Goal: Use online tool/utility: Utilize a website feature to perform a specific function

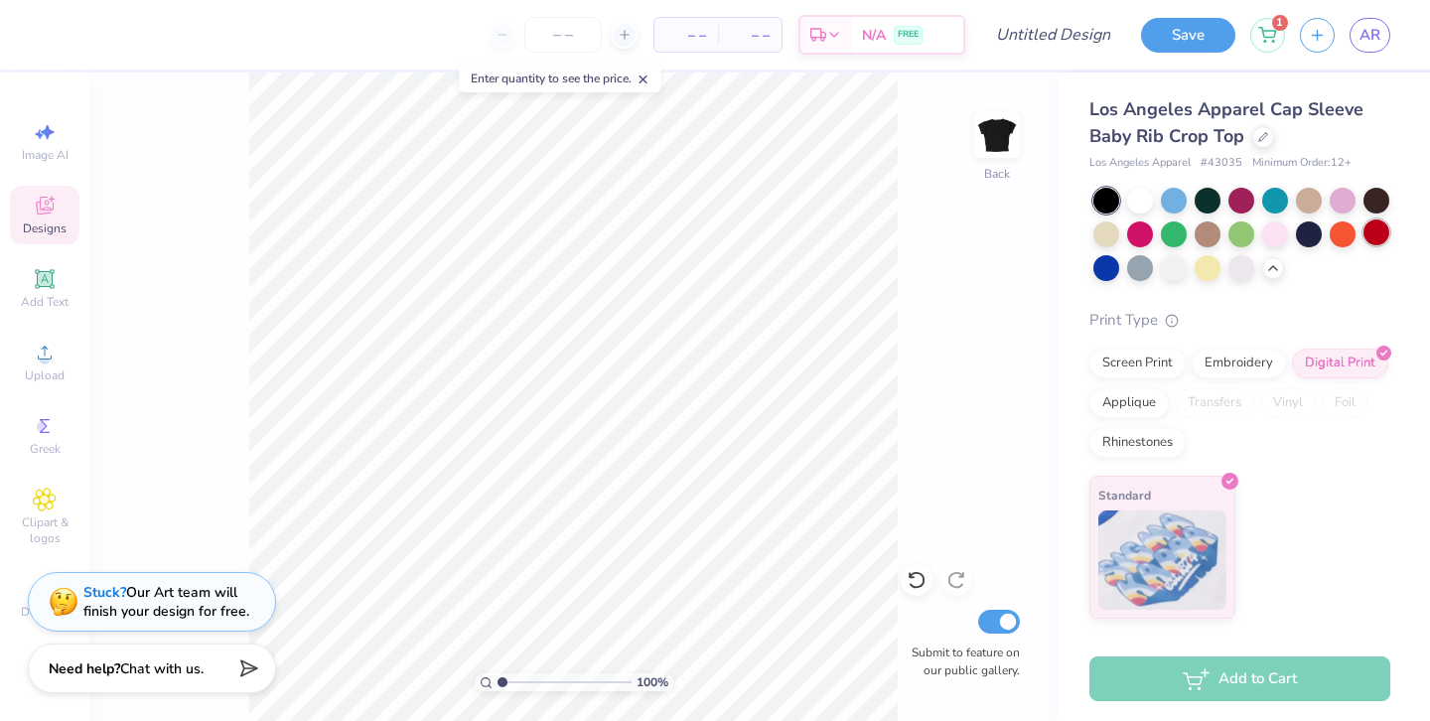
click at [1373, 241] on div at bounding box center [1376, 232] width 26 height 26
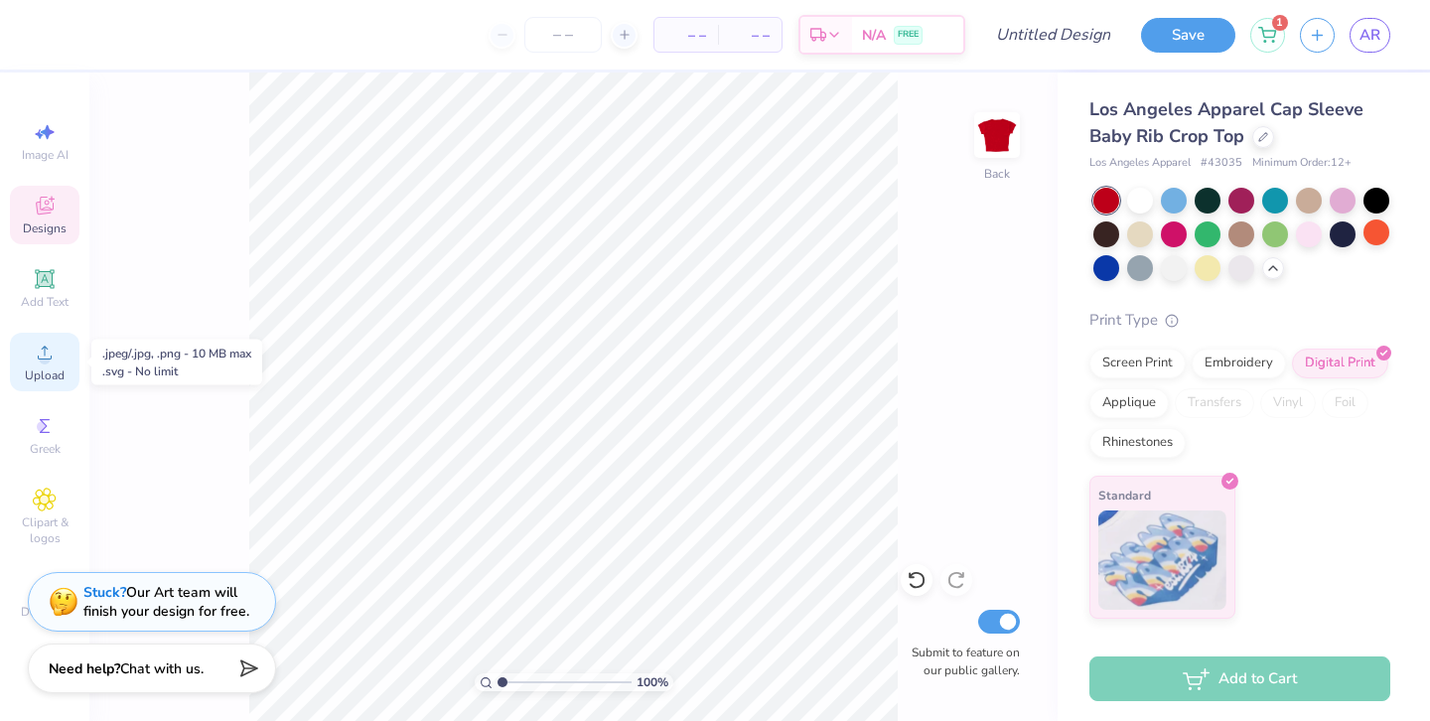
click at [43, 355] on circle at bounding box center [44, 358] width 11 height 11
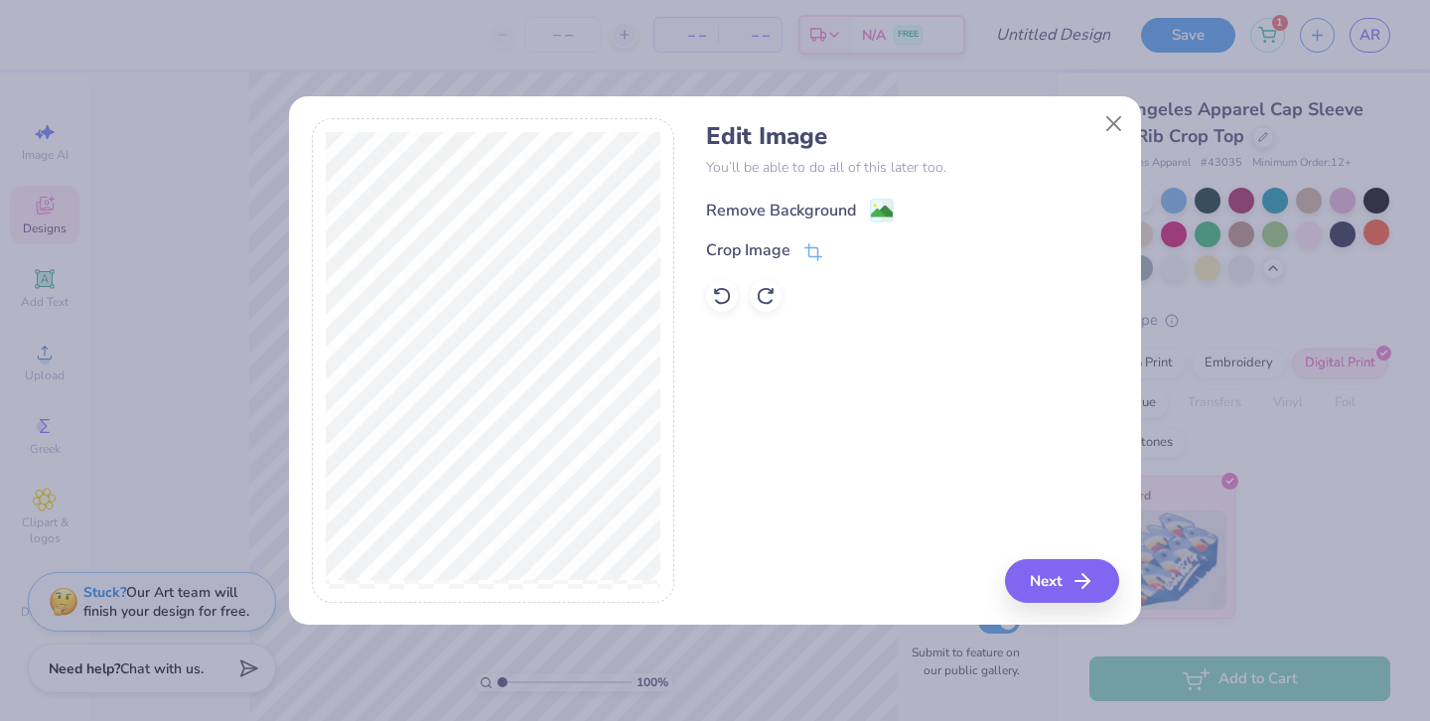
click at [770, 203] on div "Remove Background" at bounding box center [781, 211] width 150 height 24
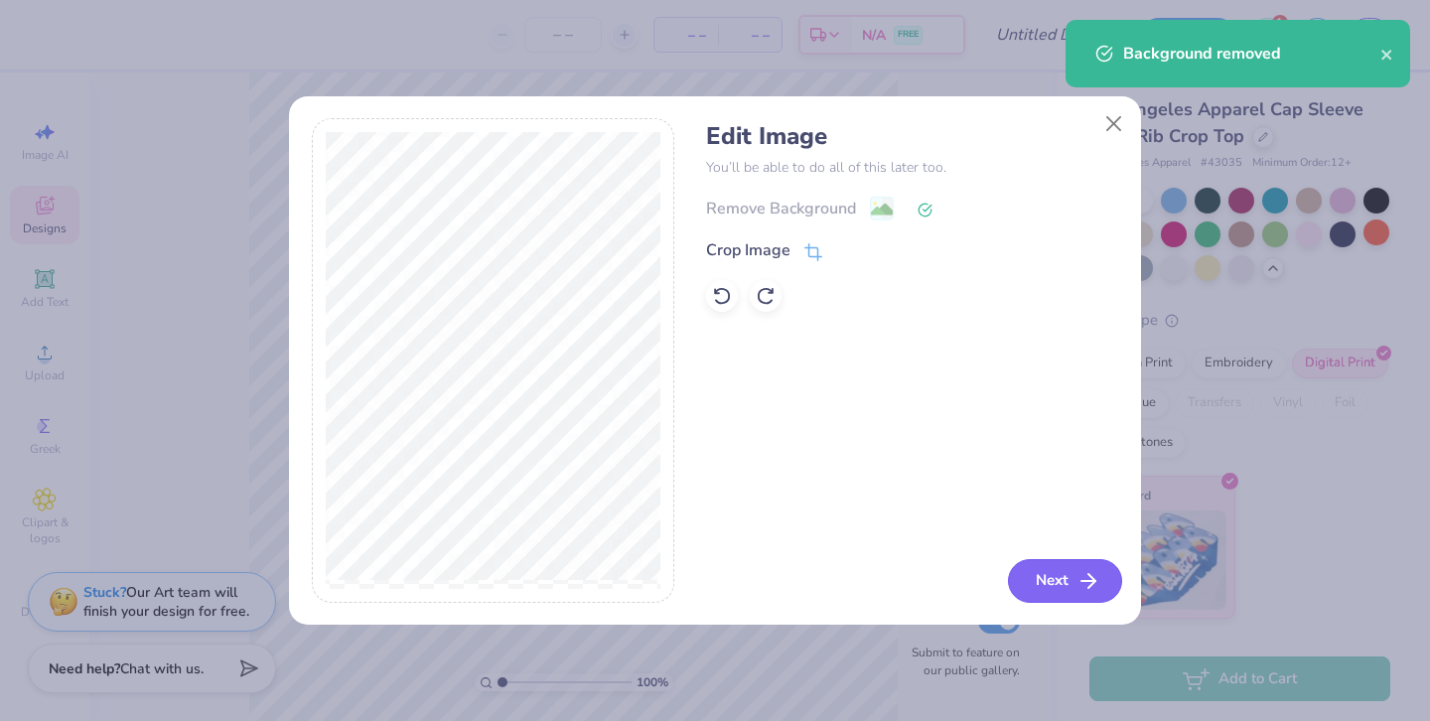
click at [1072, 589] on button "Next" at bounding box center [1065, 581] width 114 height 44
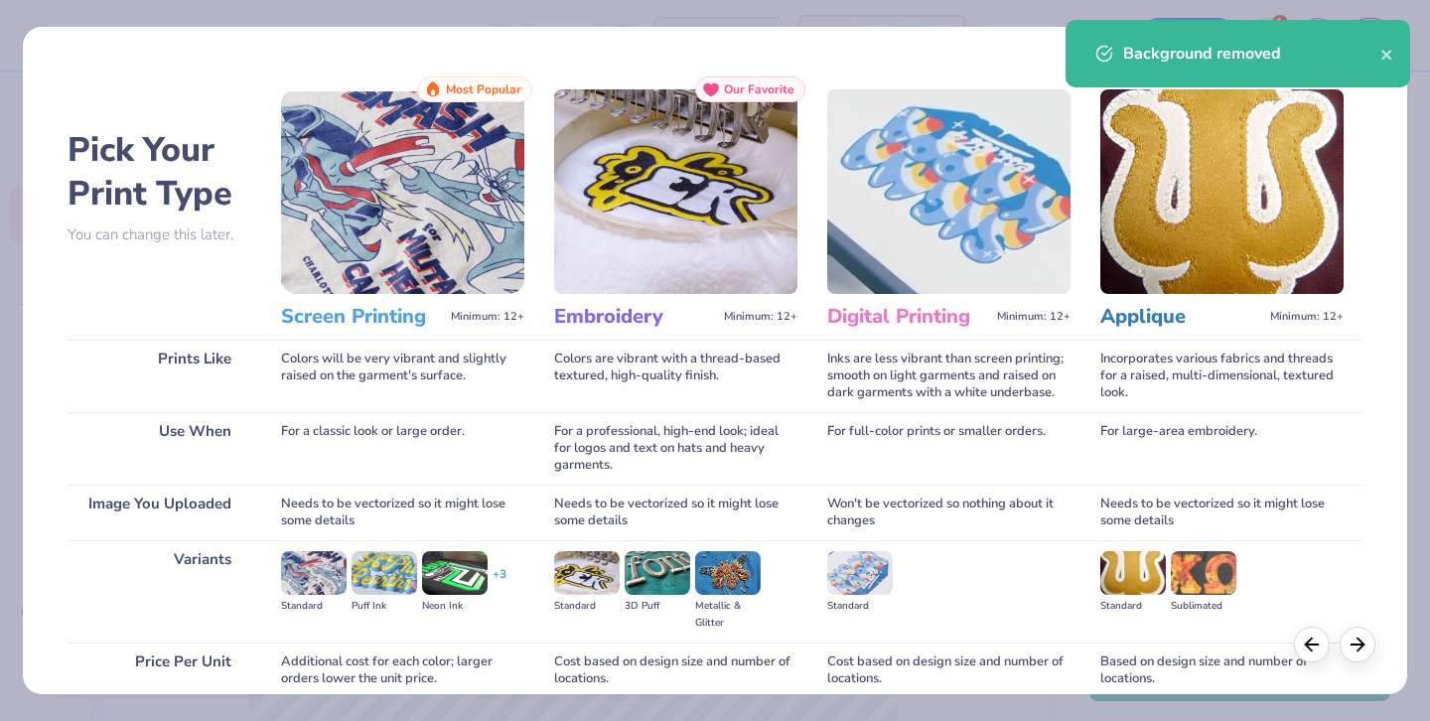
scroll to position [170, 0]
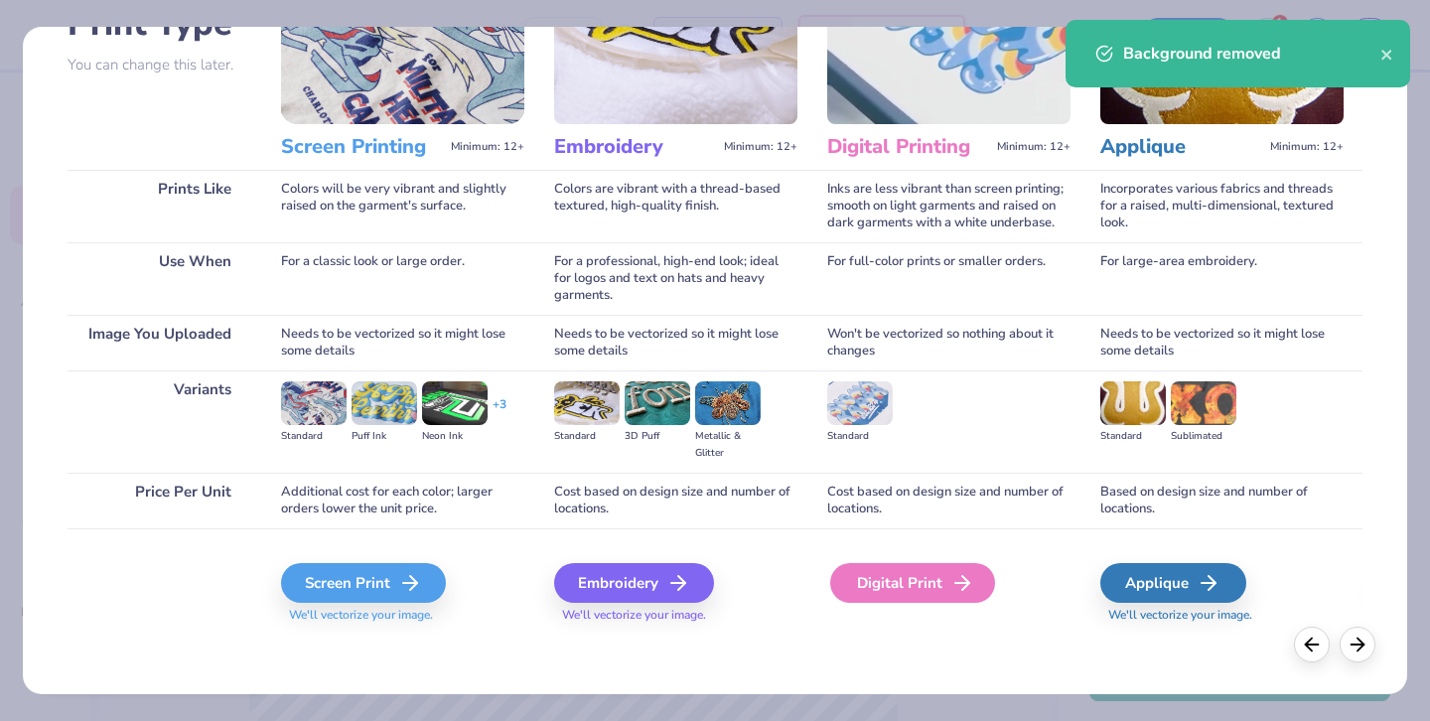
click at [933, 587] on div "Digital Print" at bounding box center [912, 583] width 165 height 40
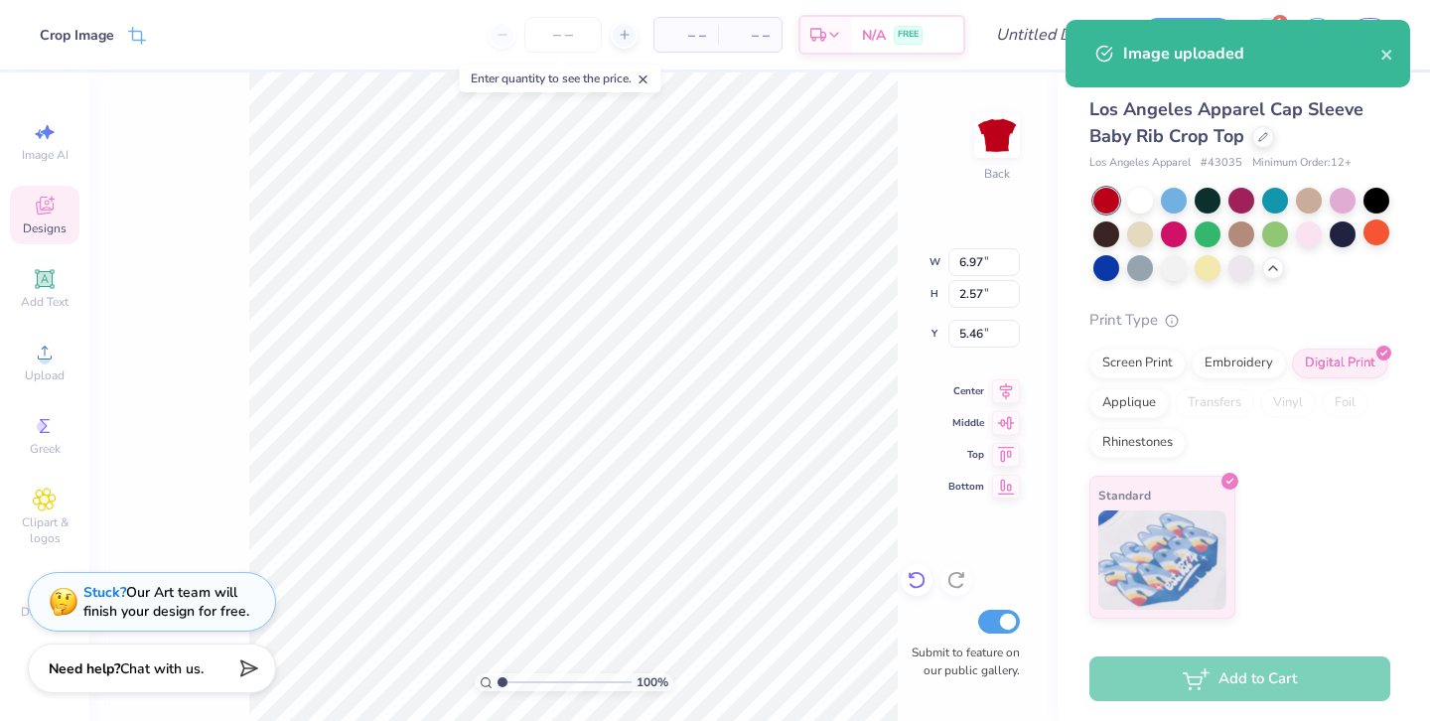
type input "1.15"
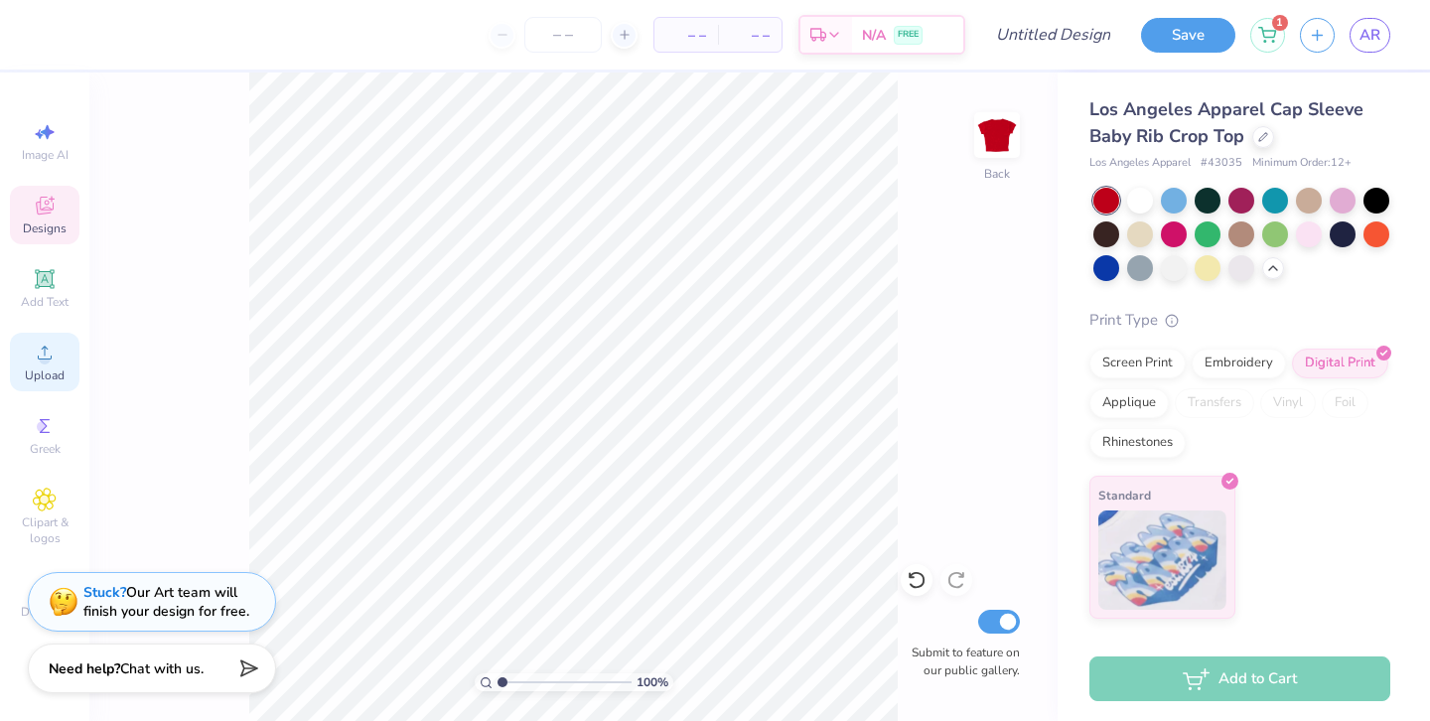
click at [45, 359] on circle at bounding box center [44, 358] width 11 height 11
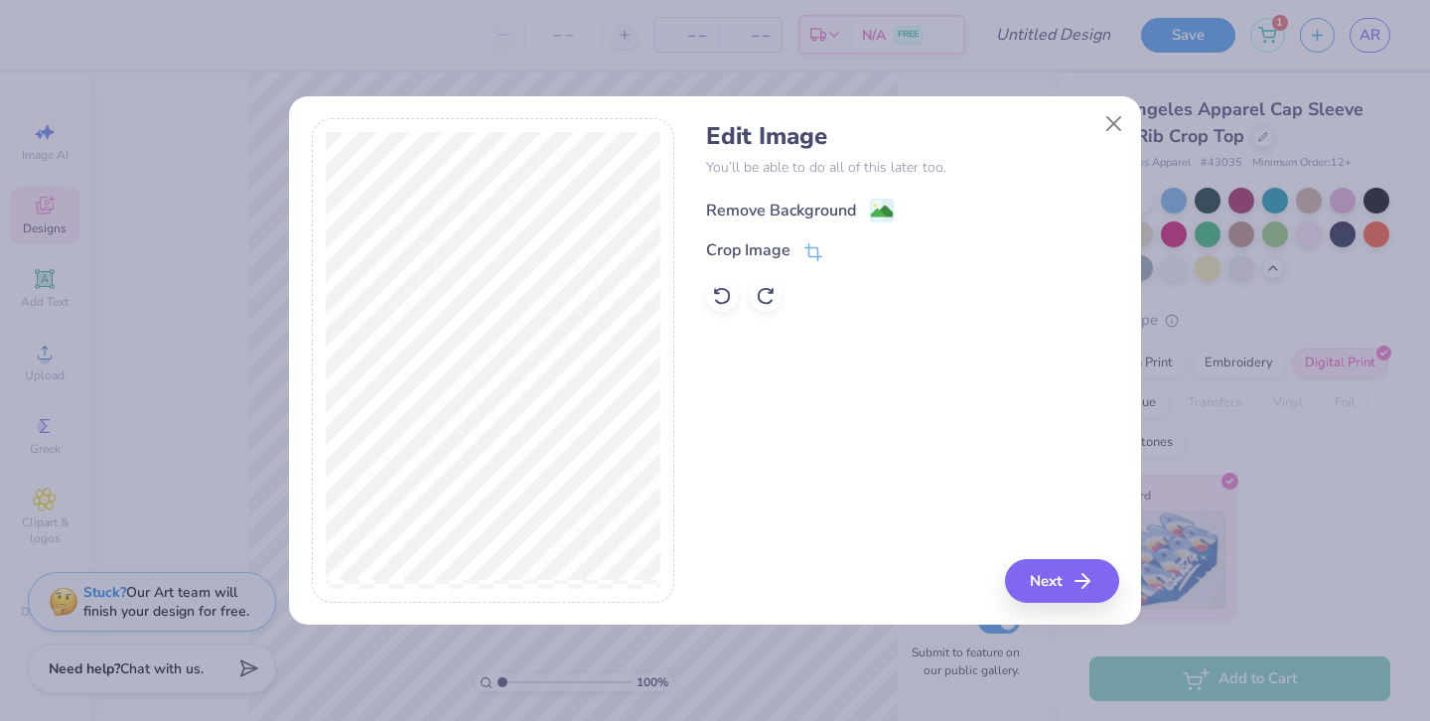
click at [796, 204] on div "Remove Background" at bounding box center [781, 211] width 150 height 24
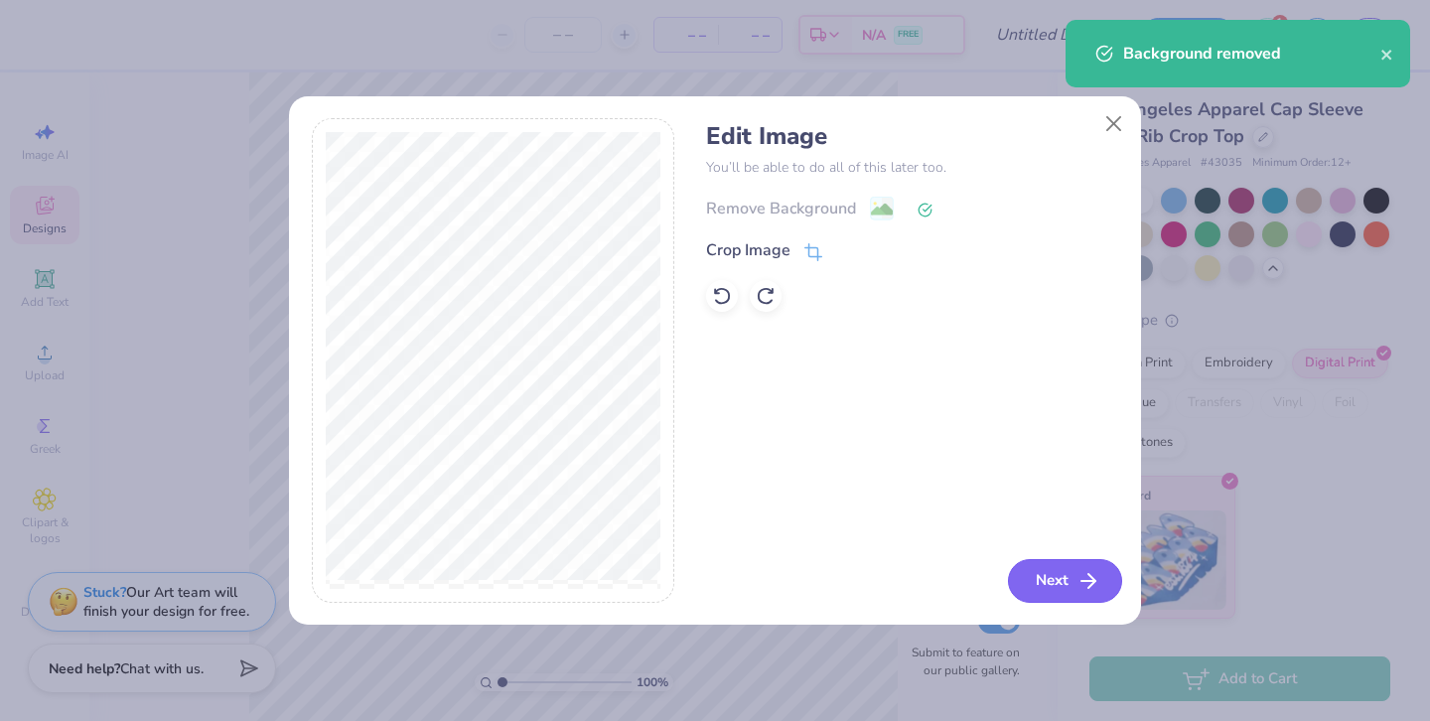
click at [1028, 585] on button "Next" at bounding box center [1065, 581] width 114 height 44
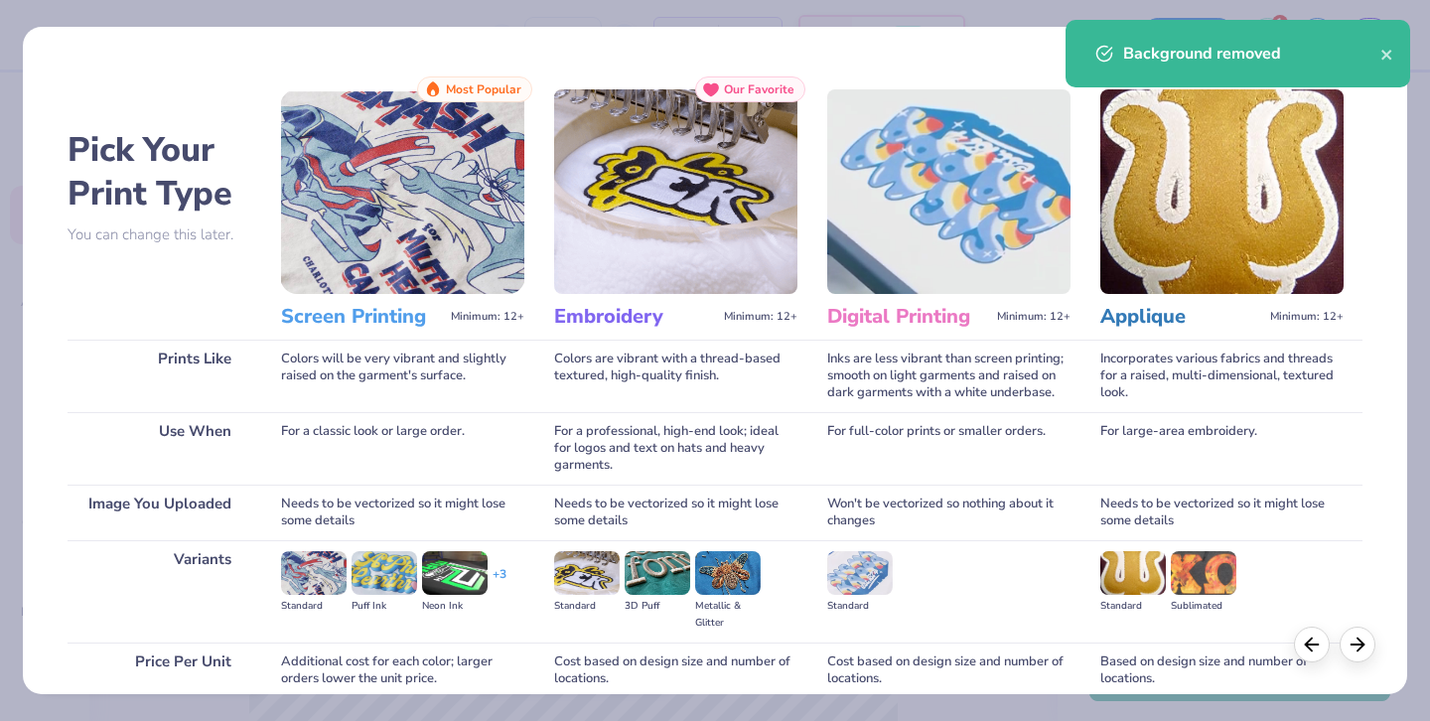
scroll to position [170, 0]
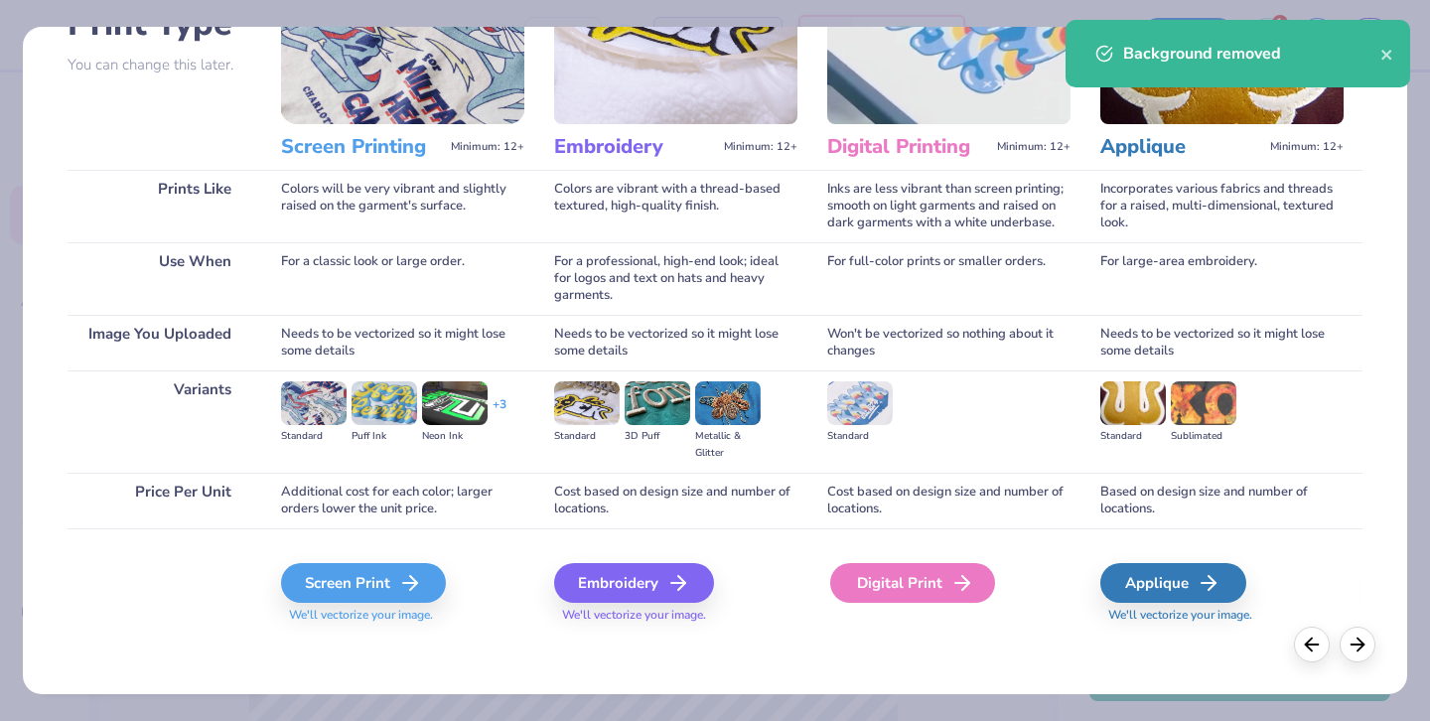
click at [938, 591] on div "Digital Print" at bounding box center [912, 583] width 165 height 40
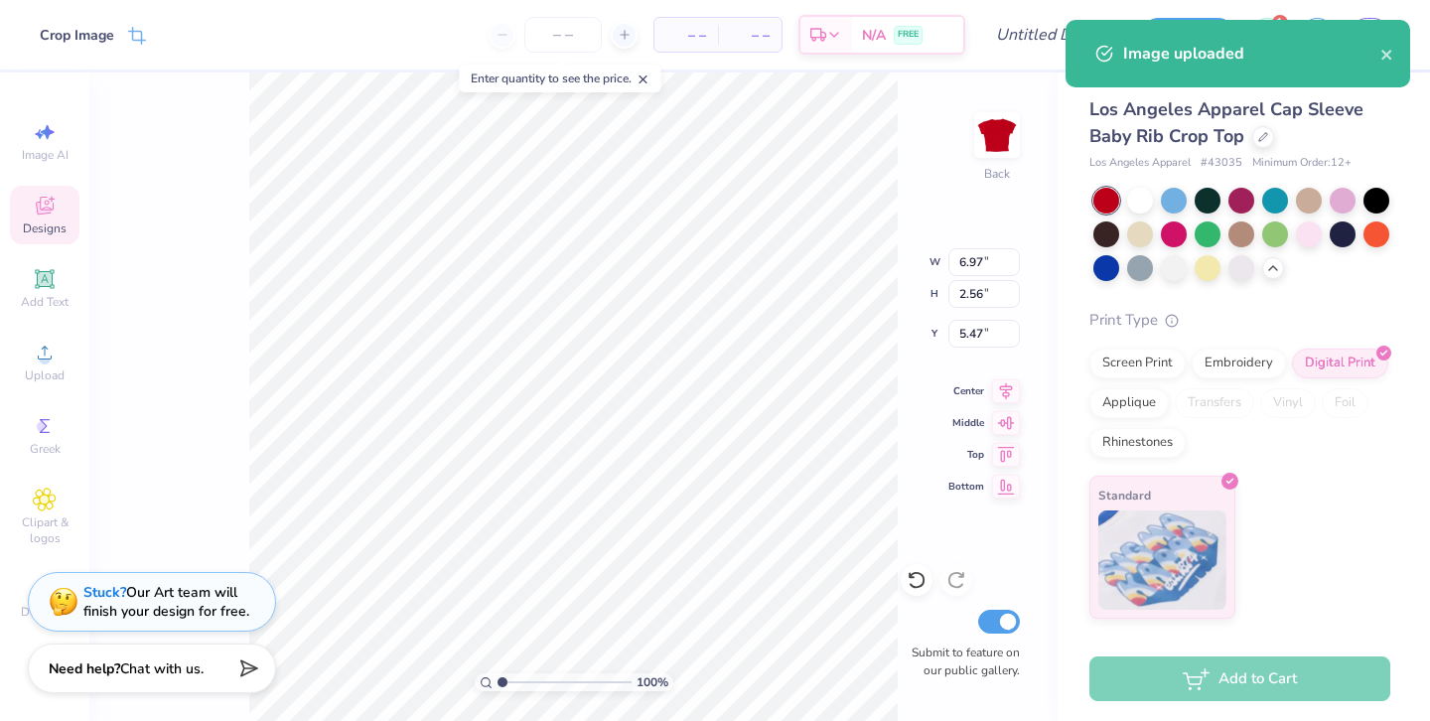
type input "1.40"
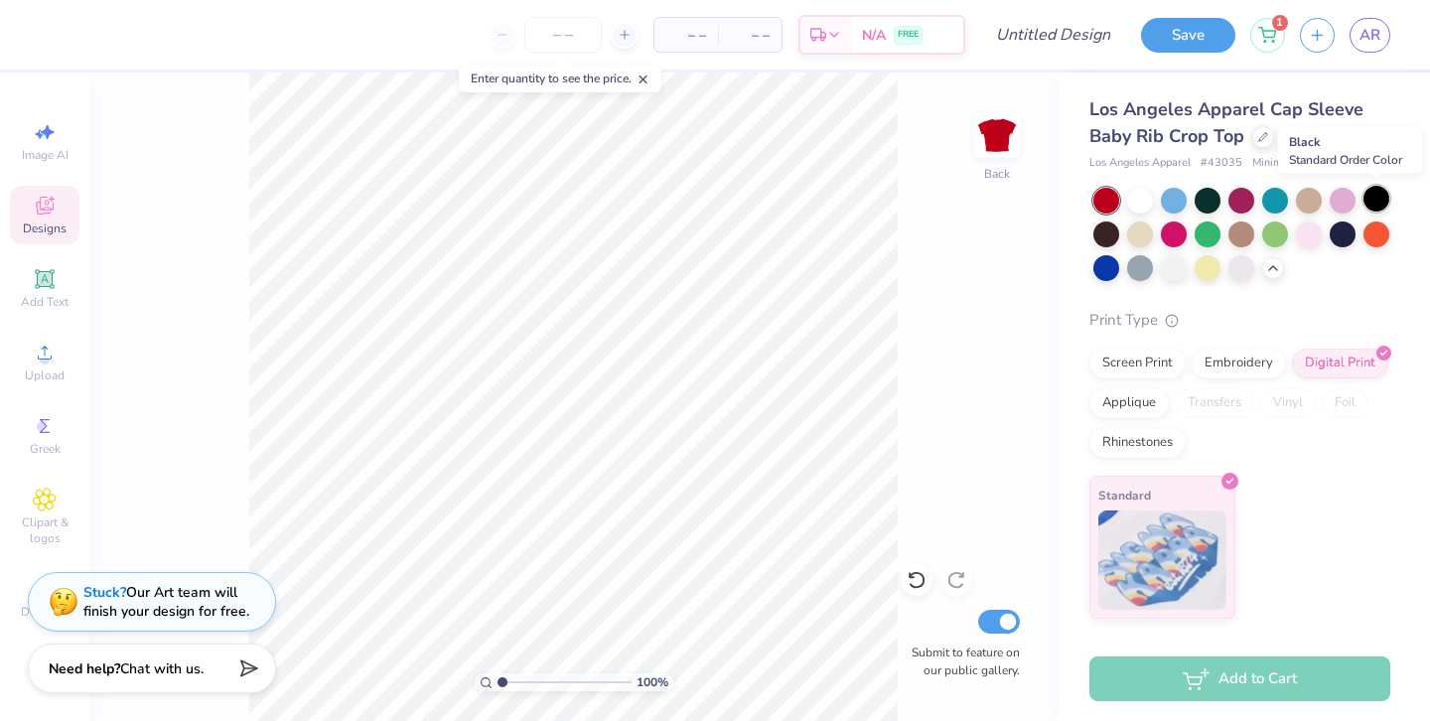
click at [1378, 203] on div at bounding box center [1376, 199] width 26 height 26
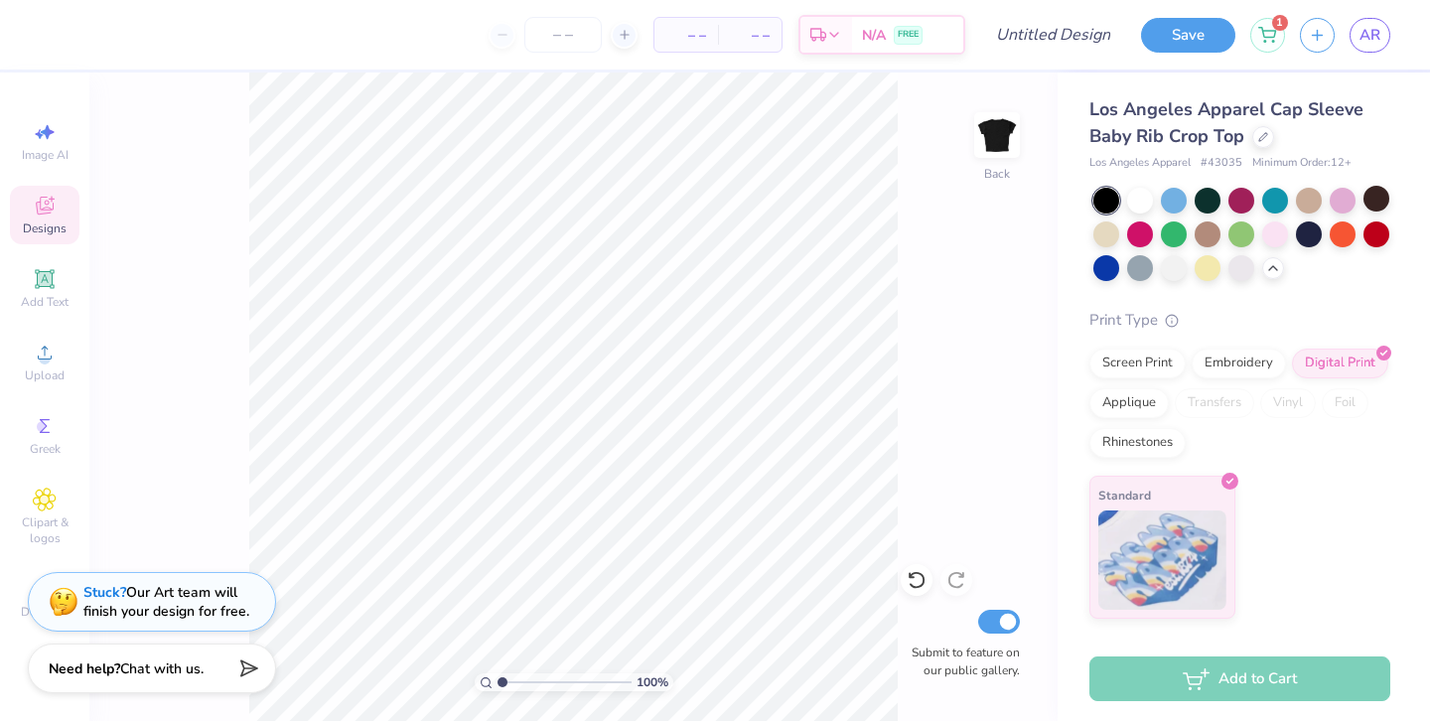
click at [1105, 198] on div at bounding box center [1106, 201] width 26 height 26
click at [38, 350] on icon at bounding box center [45, 353] width 24 height 24
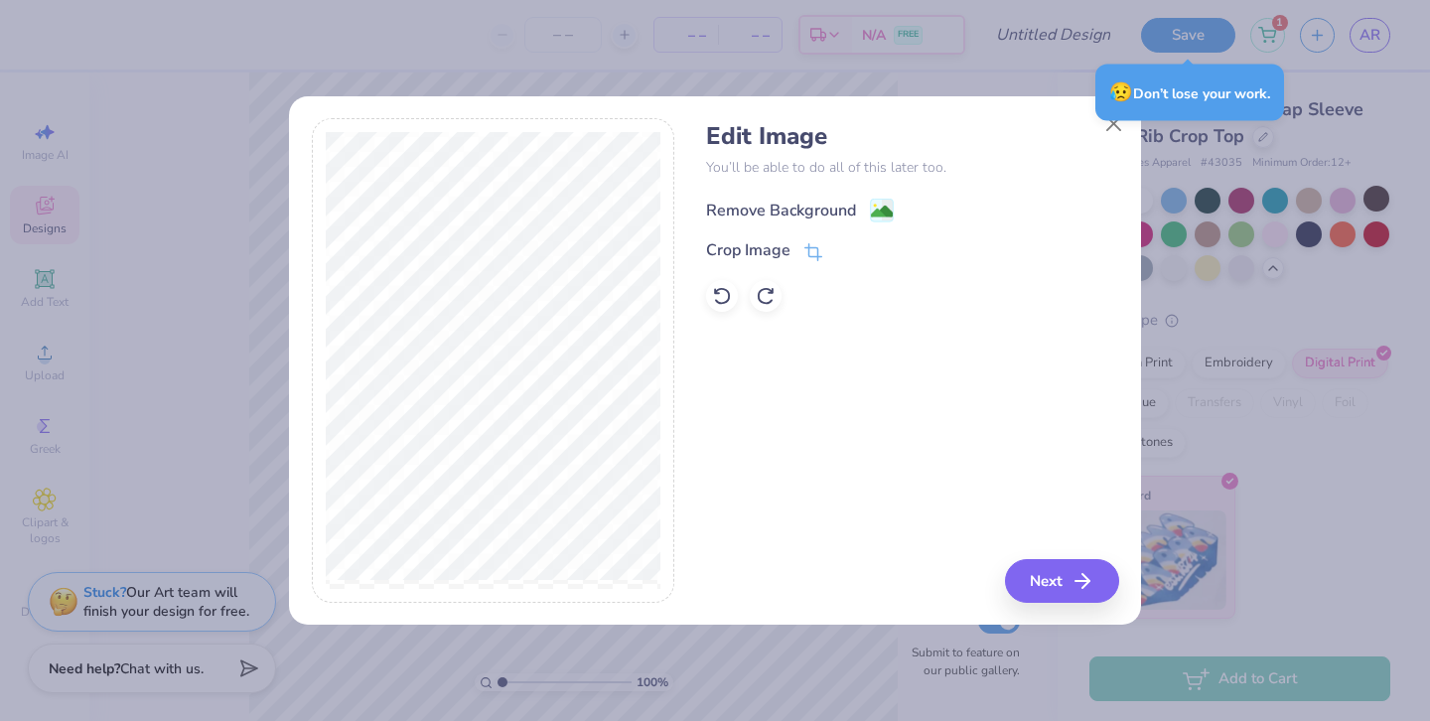
click at [774, 209] on div "Remove Background" at bounding box center [781, 211] width 150 height 24
click at [1077, 589] on icon "button" at bounding box center [1088, 581] width 24 height 24
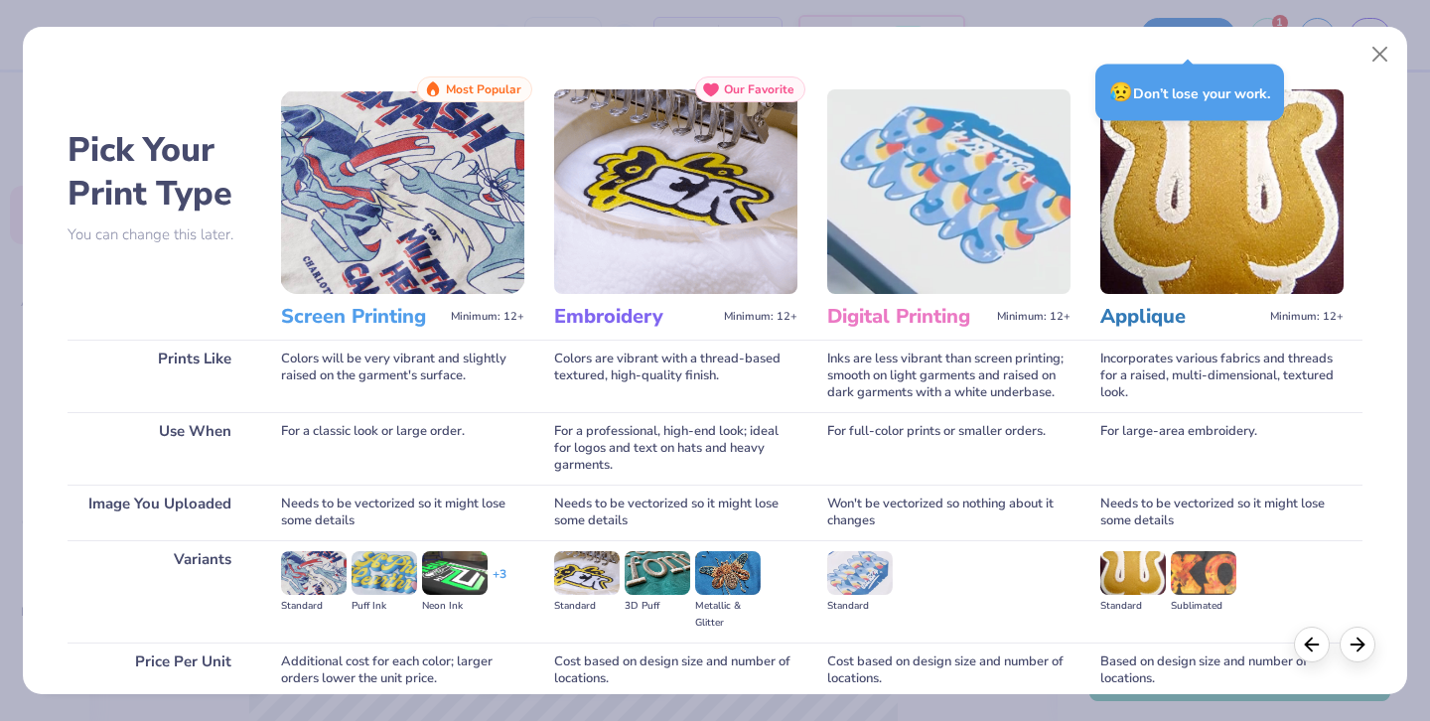
scroll to position [170, 0]
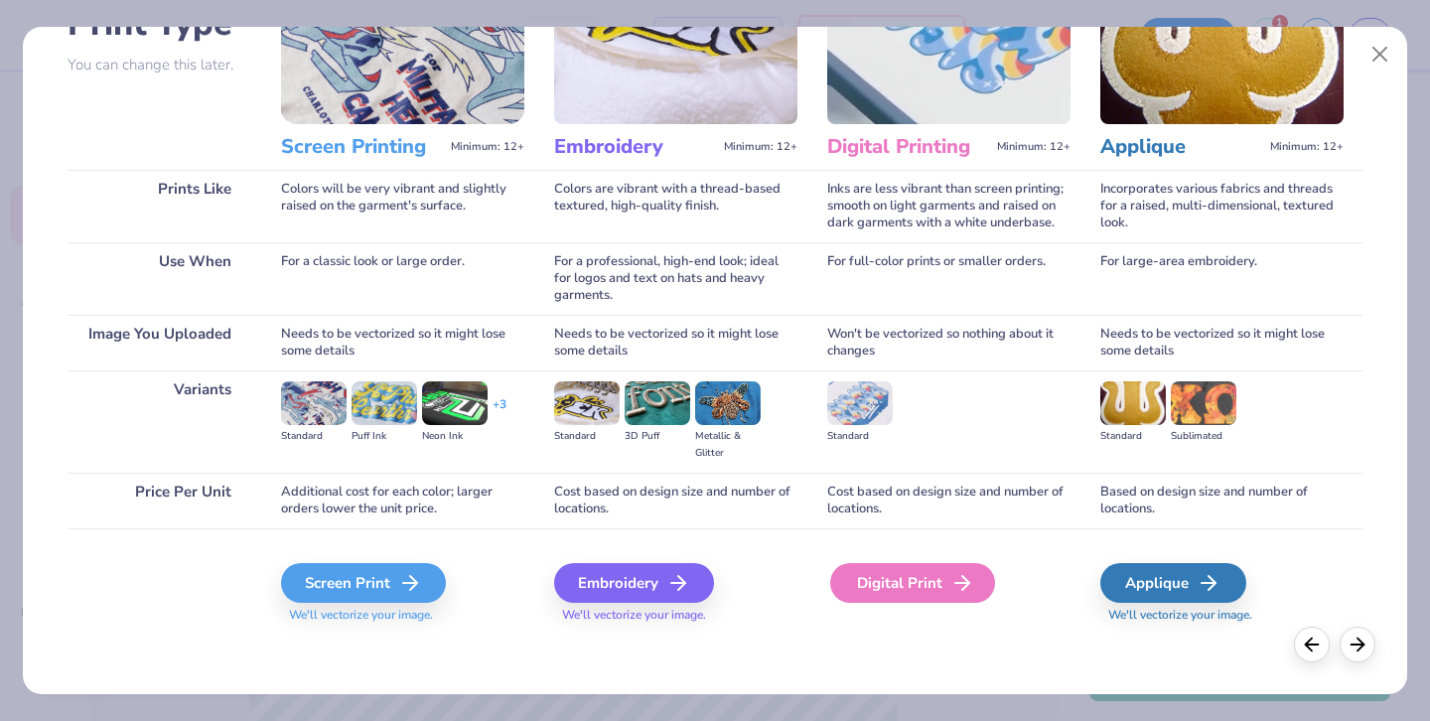
click at [940, 596] on div "Digital Print" at bounding box center [912, 583] width 165 height 40
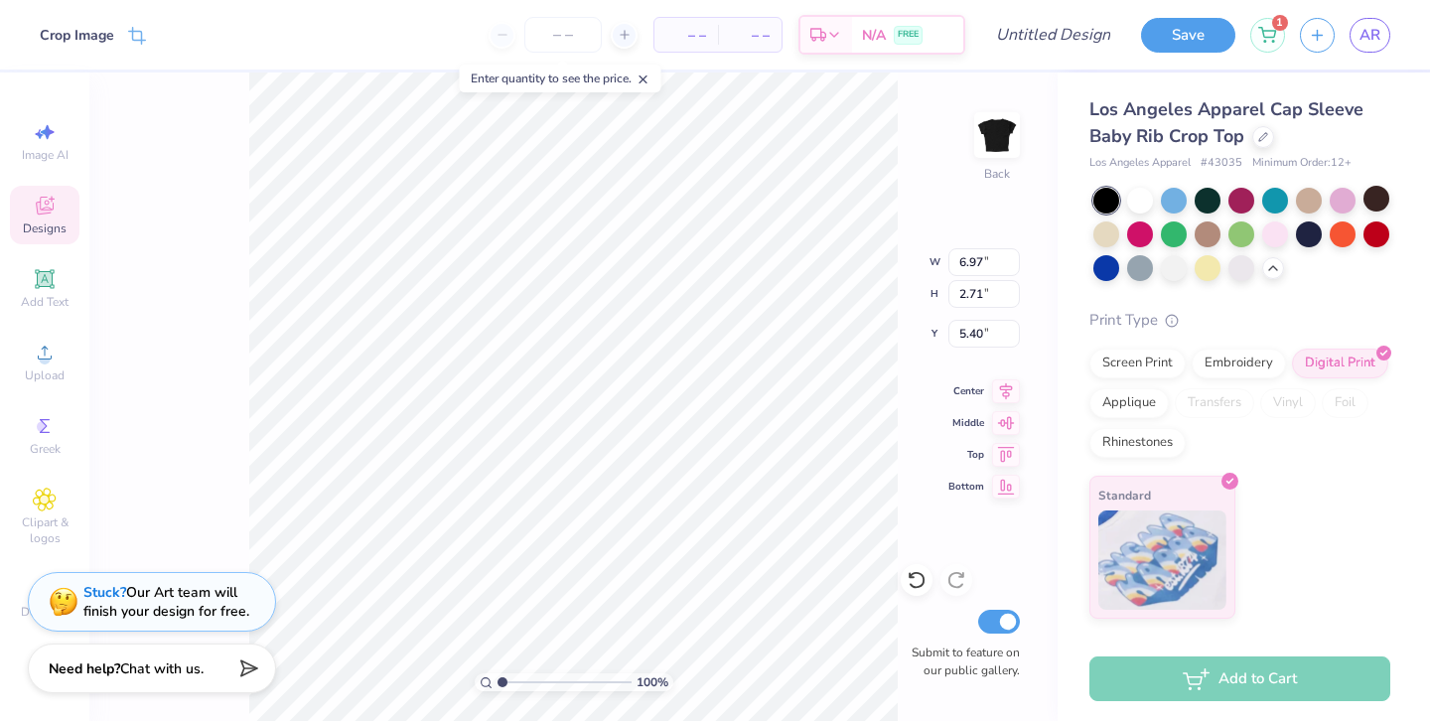
type input "1.65"
click at [1385, 587] on div "Standard" at bounding box center [1239, 547] width 301 height 143
click at [1328, 550] on div "Standard" at bounding box center [1239, 547] width 301 height 143
click at [1373, 222] on div at bounding box center [1376, 232] width 26 height 26
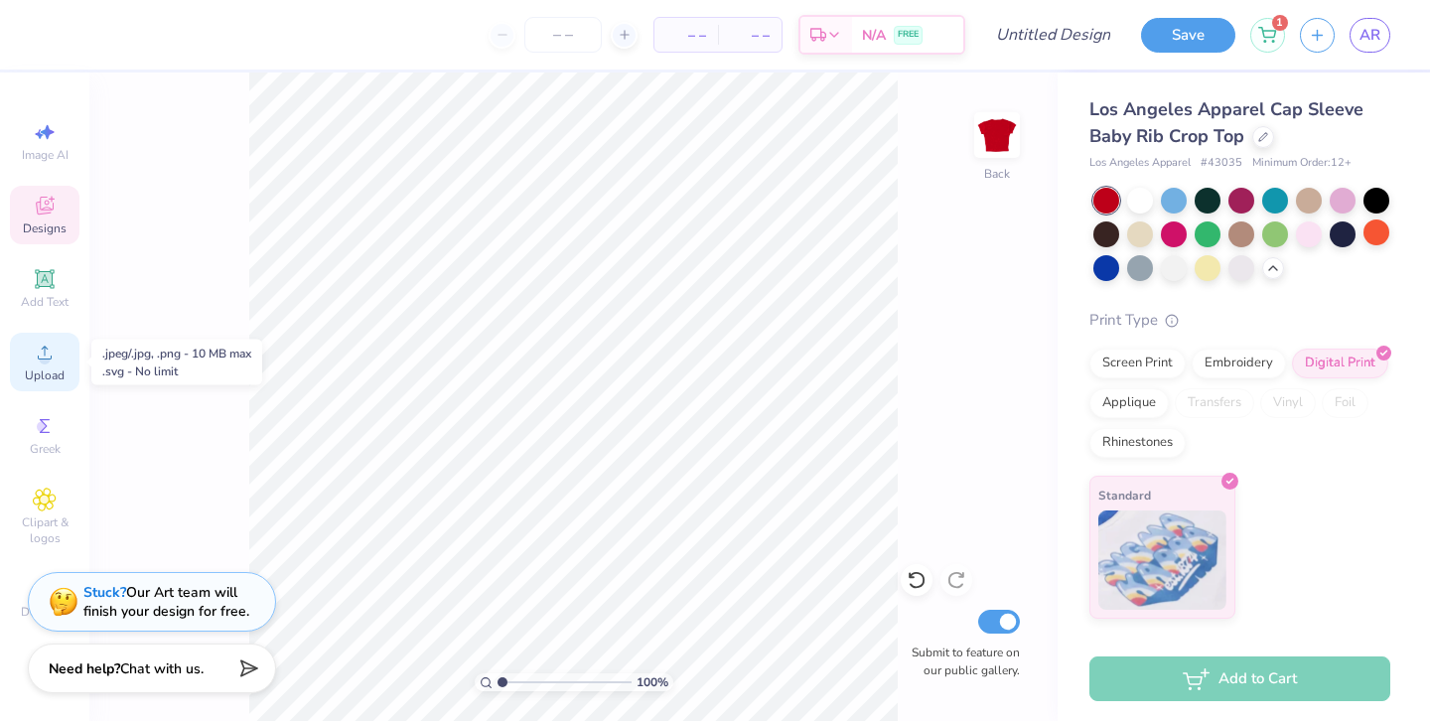
click at [52, 361] on icon at bounding box center [45, 353] width 24 height 24
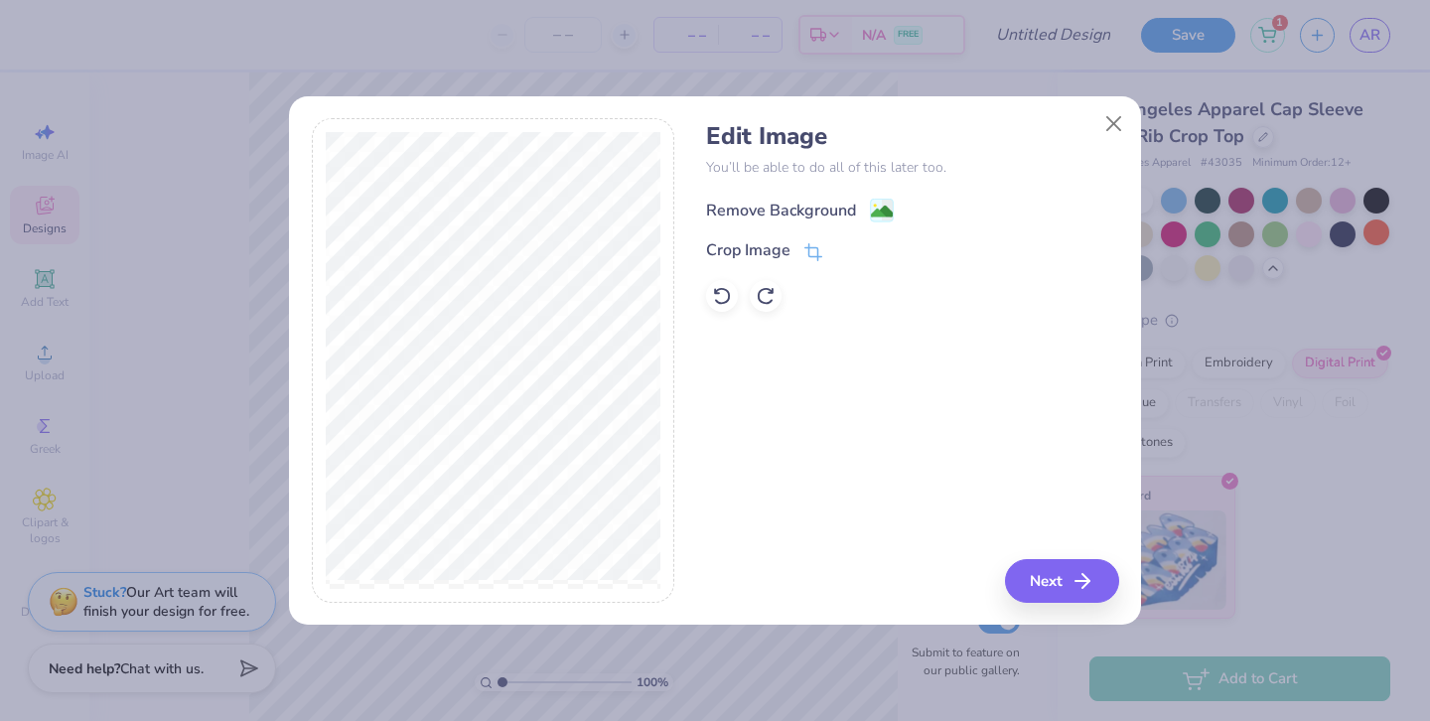
click at [761, 204] on div "Remove Background" at bounding box center [781, 211] width 150 height 24
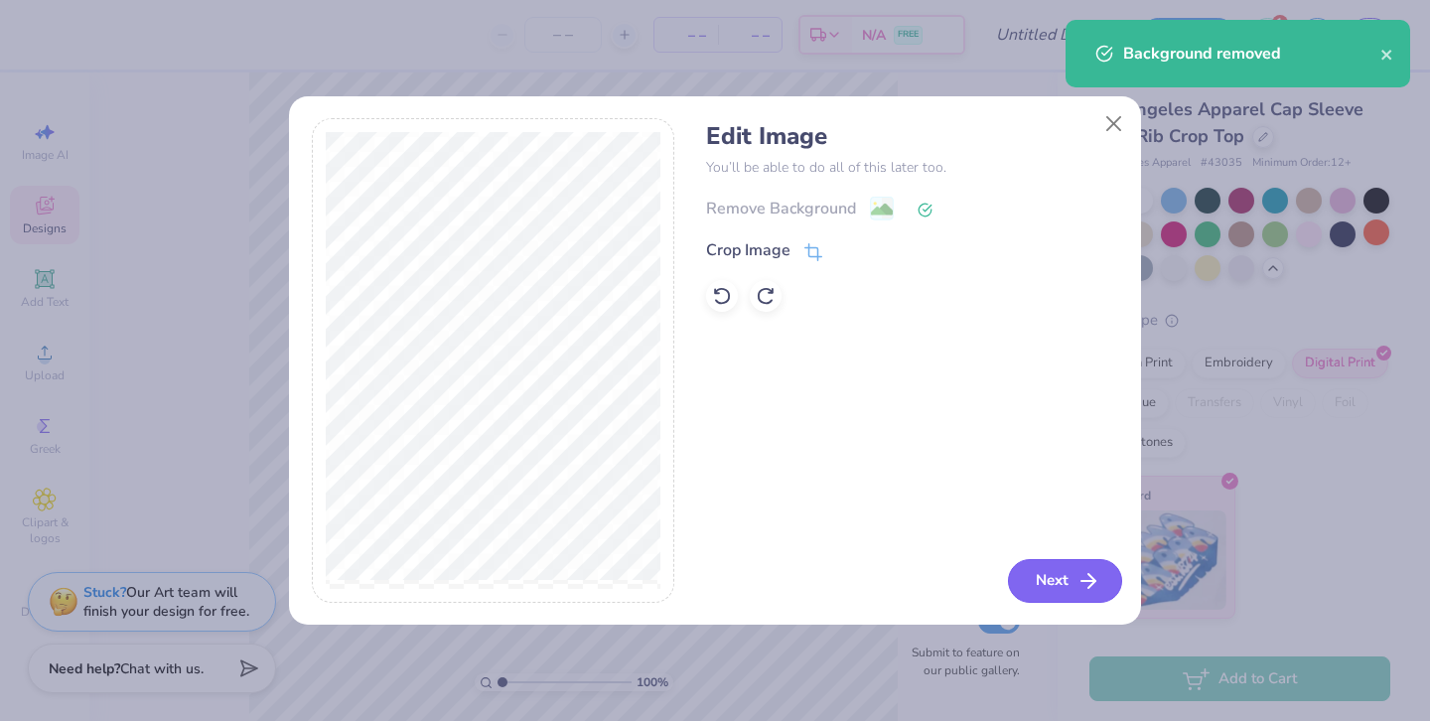
click at [1069, 570] on button "Next" at bounding box center [1065, 581] width 114 height 44
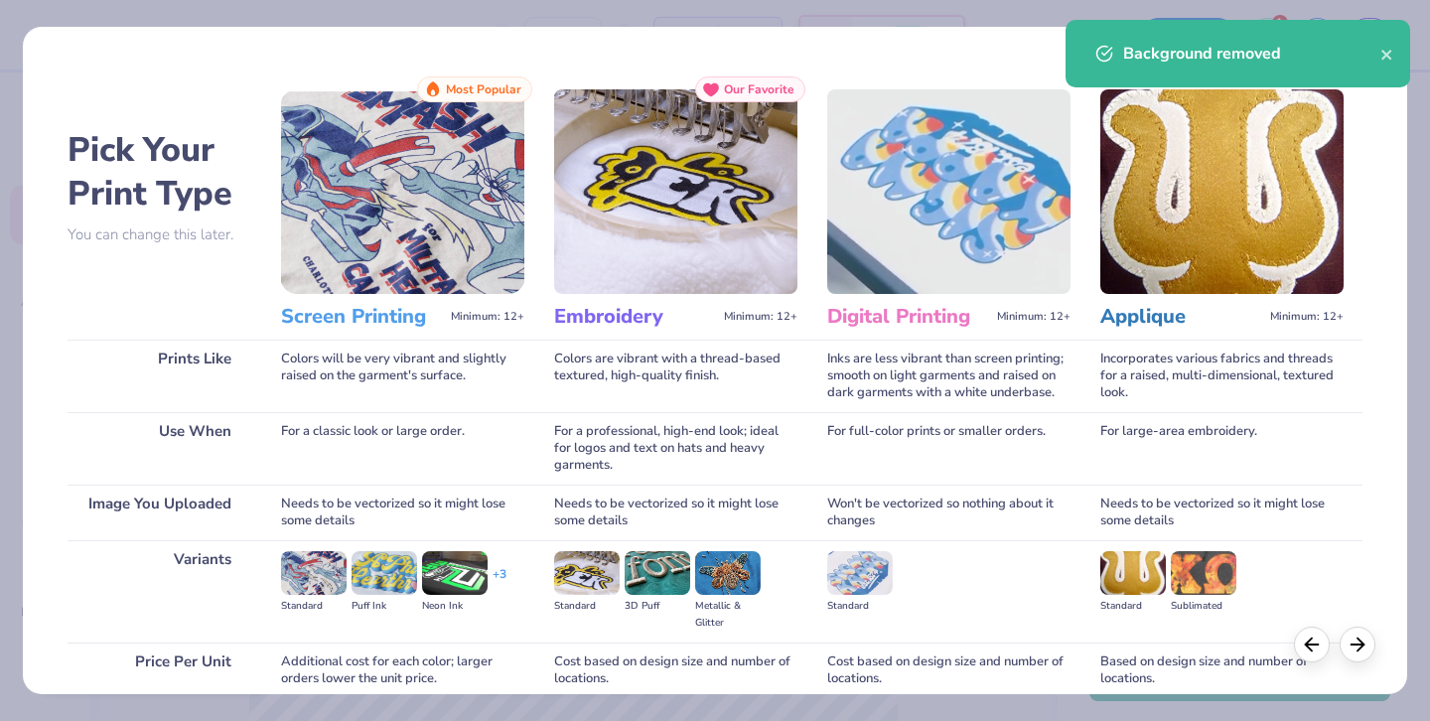
scroll to position [170, 0]
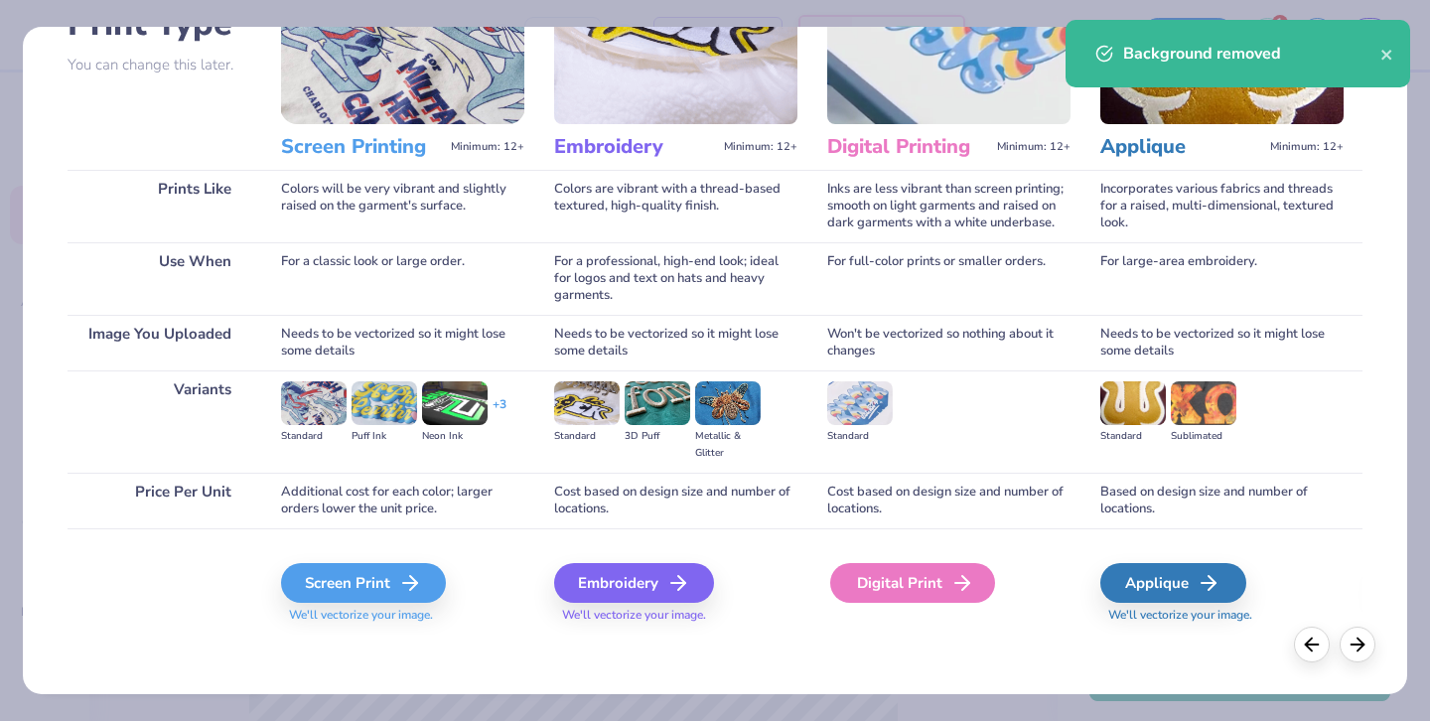
click at [909, 590] on div "Digital Print" at bounding box center [912, 583] width 165 height 40
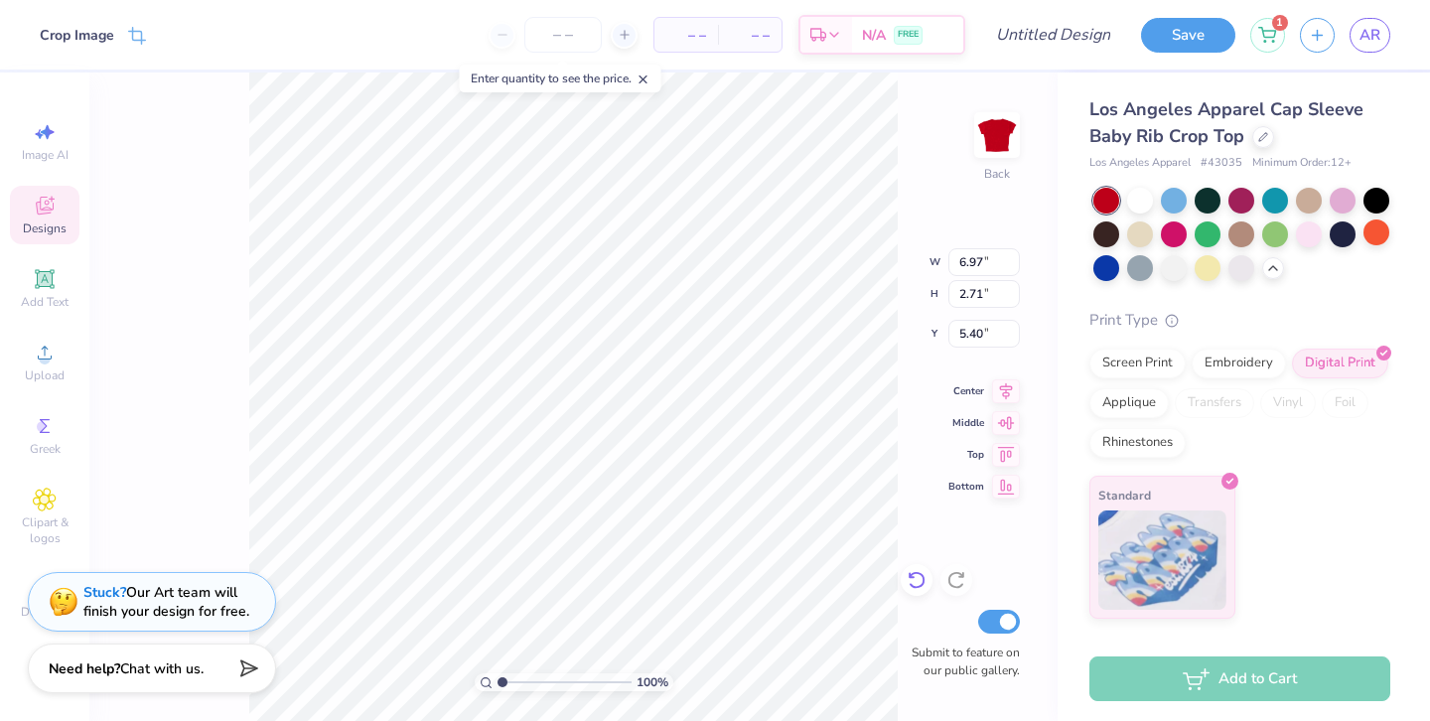
type input "1.32"
click at [51, 341] on icon at bounding box center [45, 353] width 24 height 24
